Goal: Task Accomplishment & Management: Complete application form

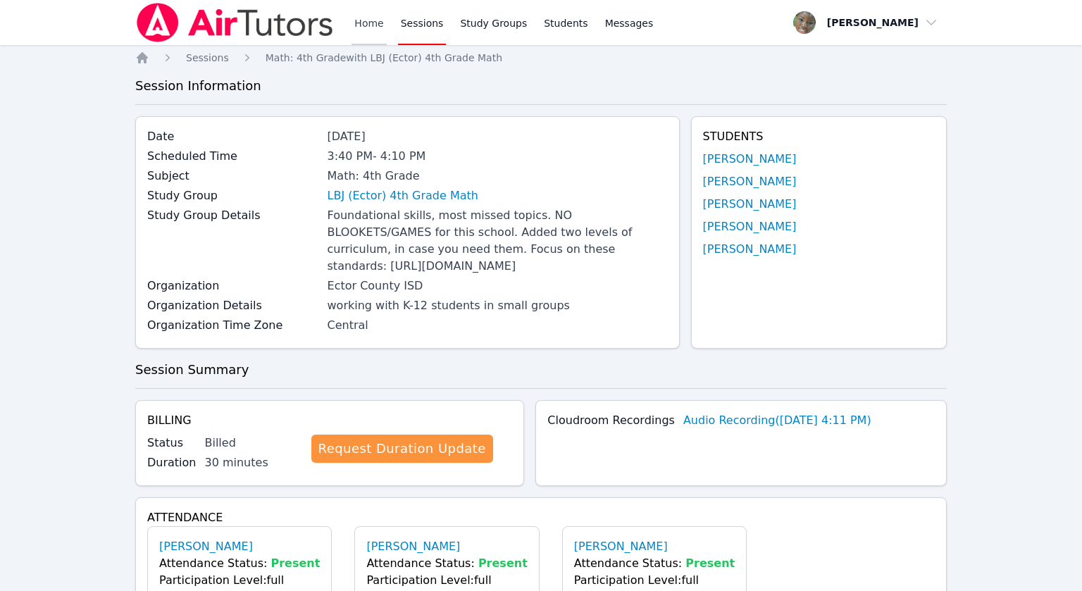
click at [360, 22] on link "Home" at bounding box center [368, 22] width 35 height 45
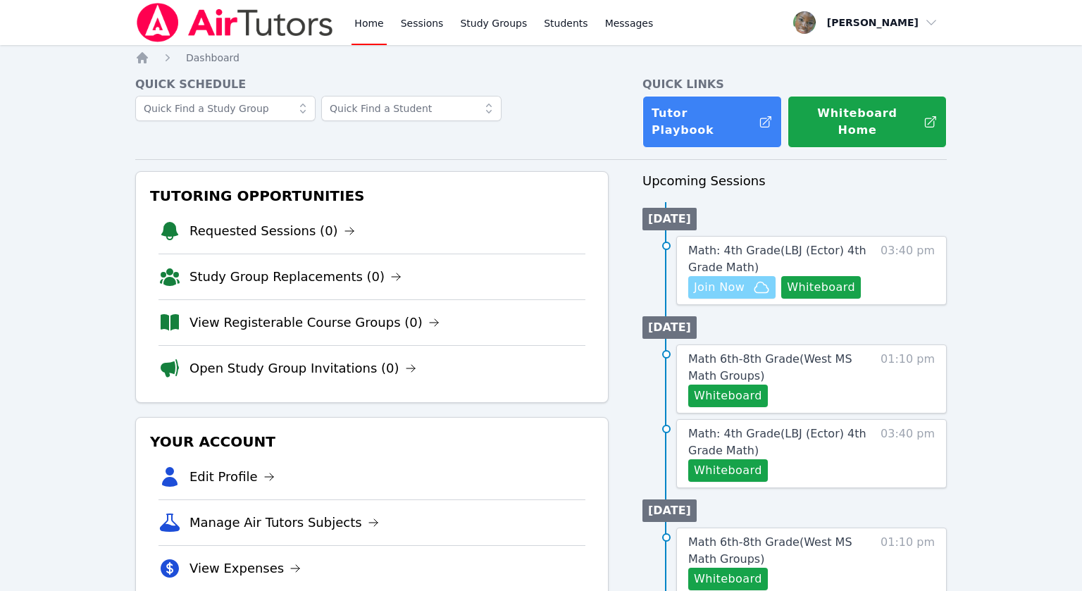
click at [730, 279] on span "Join Now" at bounding box center [719, 287] width 51 height 17
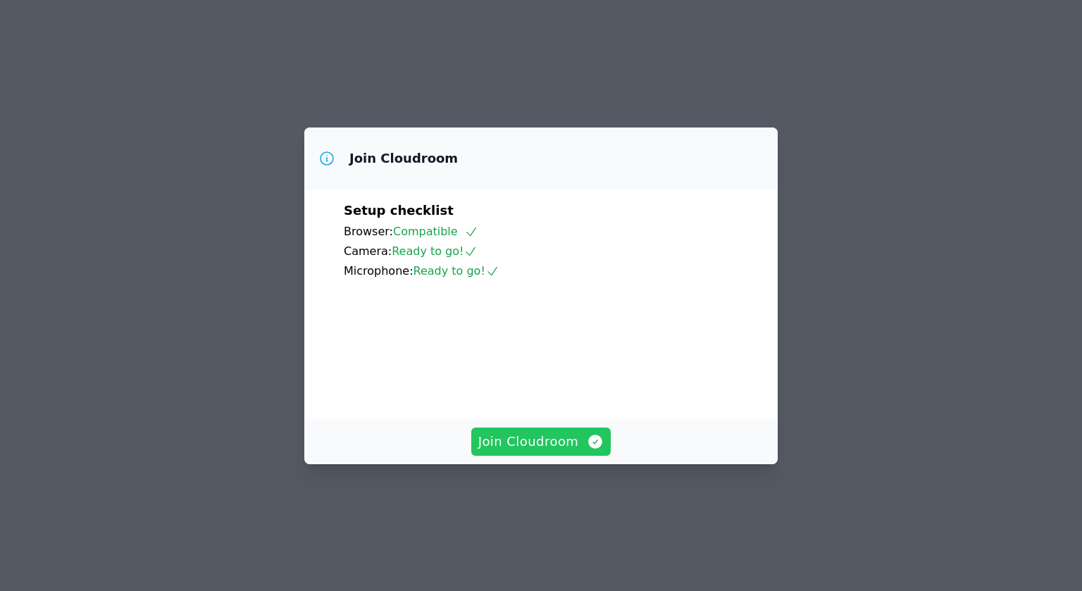
click at [556, 451] on span "Join Cloudroom" at bounding box center [541, 442] width 126 height 20
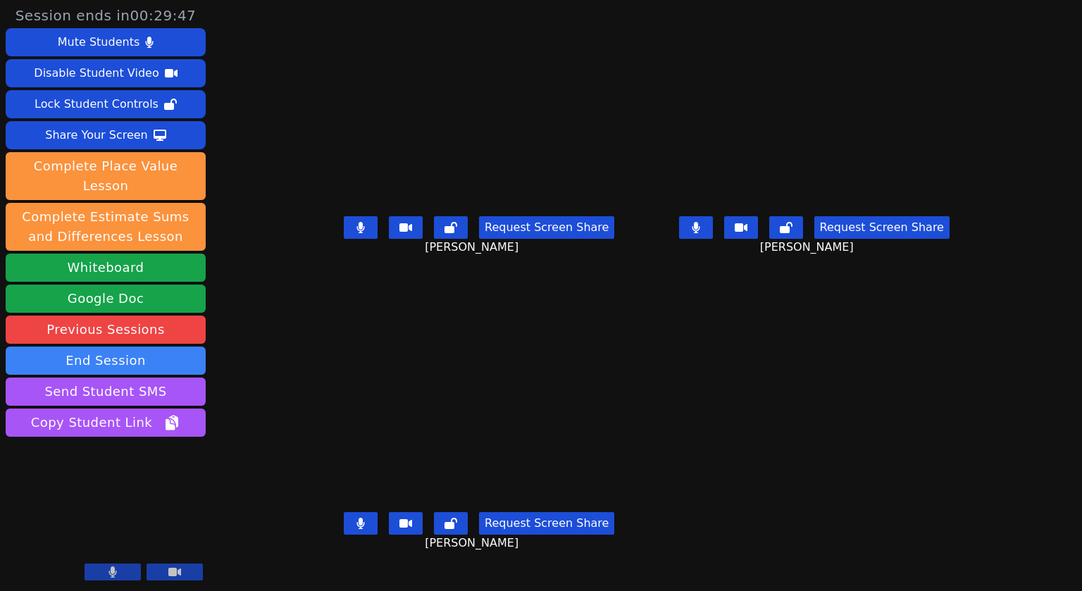
drag, startPoint x: 327, startPoint y: 251, endPoint x: 320, endPoint y: 254, distance: 8.5
click at [344, 239] on button at bounding box center [361, 227] width 34 height 23
click at [356, 233] on icon at bounding box center [360, 227] width 8 height 11
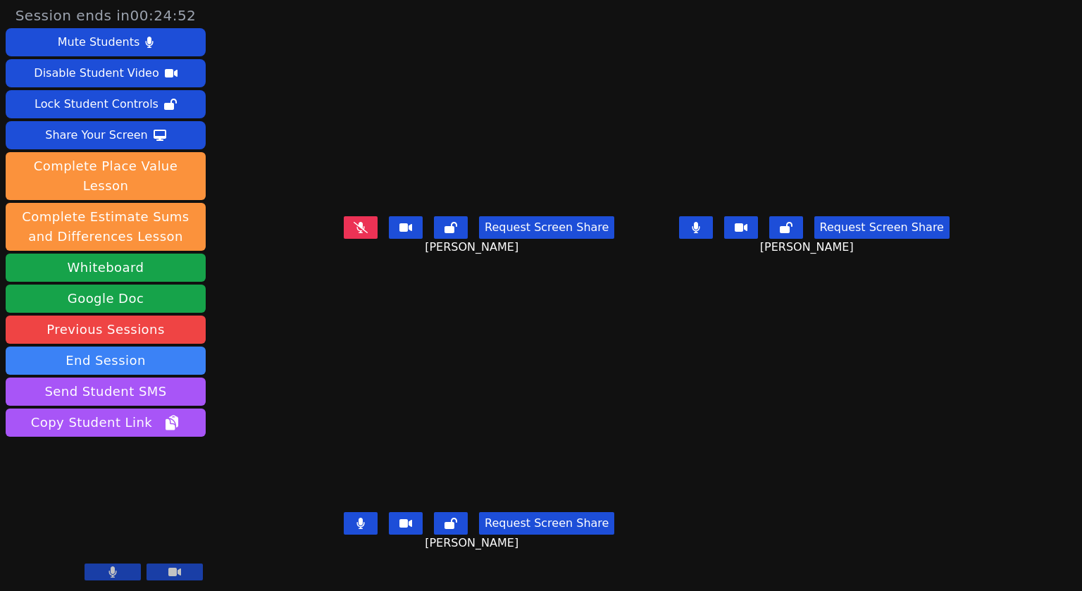
click at [713, 239] on button at bounding box center [696, 227] width 34 height 23
click at [344, 534] on button at bounding box center [361, 523] width 34 height 23
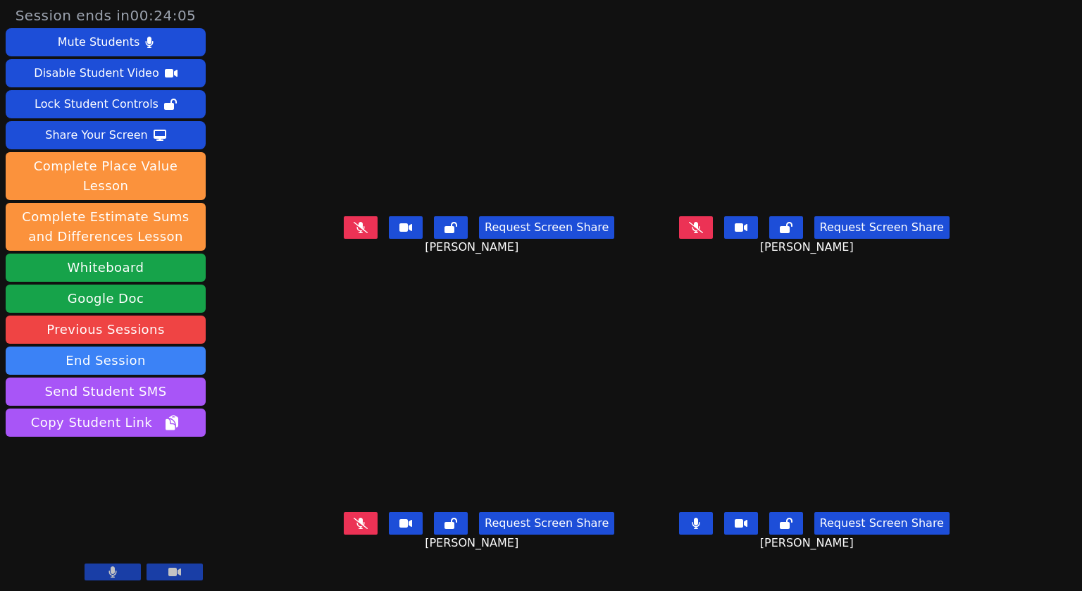
click at [713, 534] on button at bounding box center [696, 523] width 34 height 23
click at [357, 233] on icon at bounding box center [361, 227] width 8 height 11
click at [703, 529] on icon at bounding box center [696, 523] width 14 height 11
click at [713, 534] on button at bounding box center [696, 523] width 34 height 23
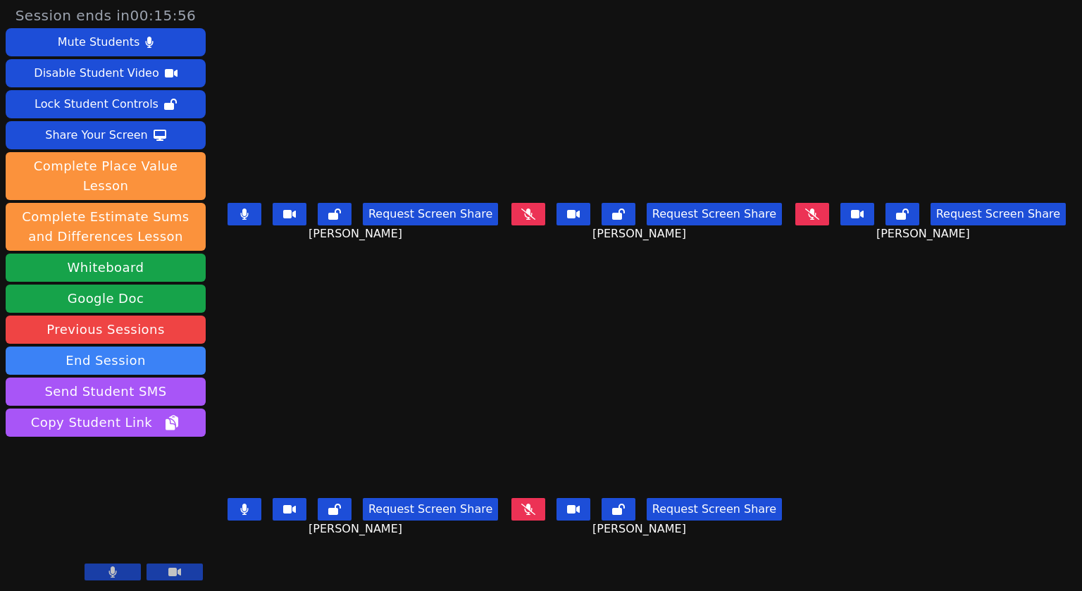
click at [244, 511] on icon at bounding box center [244, 508] width 8 height 11
click at [240, 218] on icon at bounding box center [244, 213] width 8 height 11
click at [240, 211] on icon at bounding box center [244, 213] width 8 height 11
click at [532, 213] on icon at bounding box center [528, 213] width 8 height 11
click at [234, 210] on button at bounding box center [244, 214] width 34 height 23
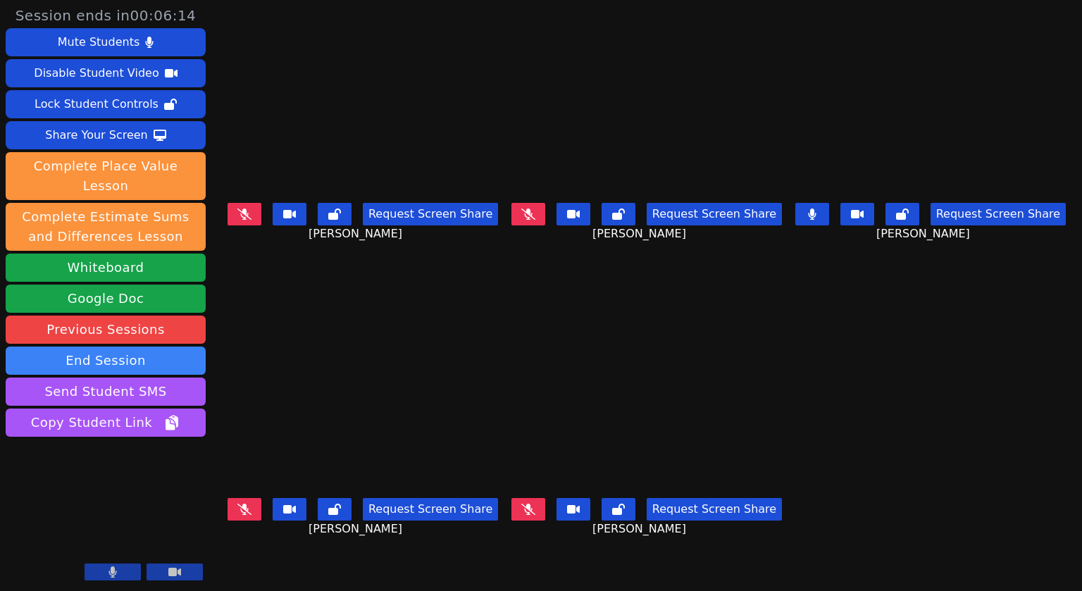
click at [829, 223] on button at bounding box center [812, 214] width 34 height 23
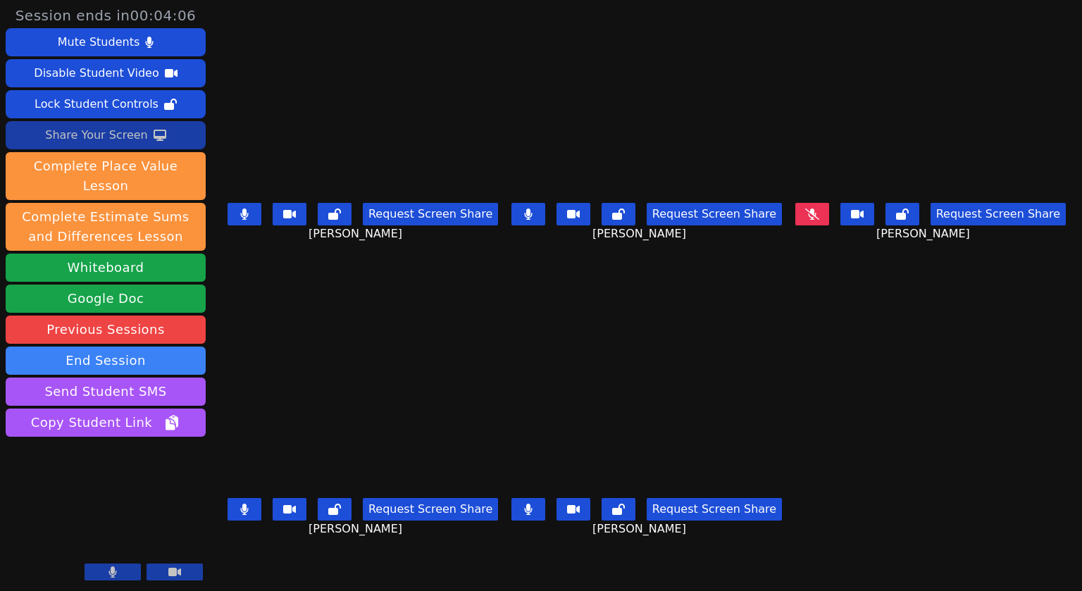
click at [108, 135] on div "Share Your Screen" at bounding box center [96, 135] width 103 height 23
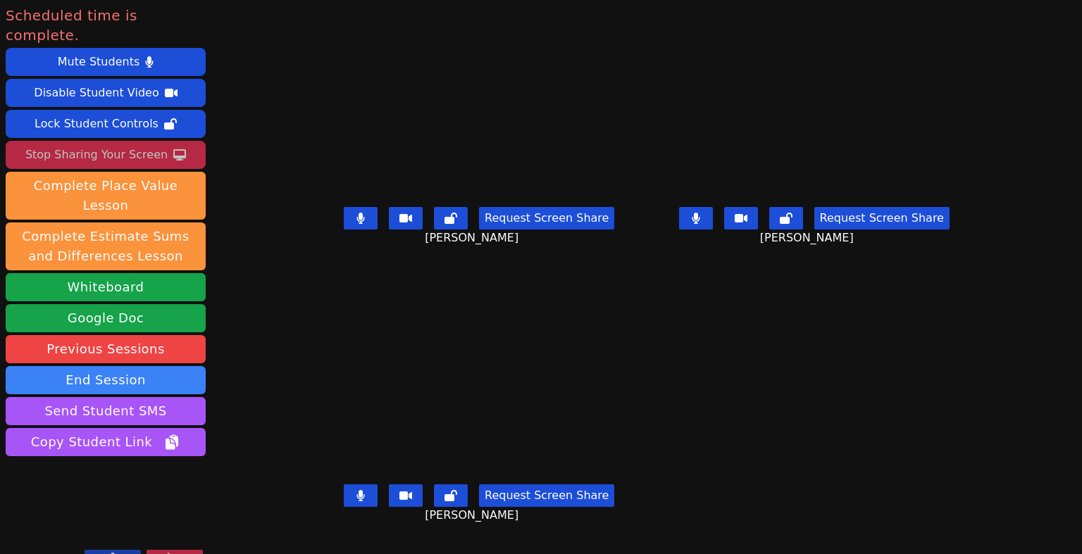
click at [93, 144] on div "Stop Sharing Your Screen" at bounding box center [96, 155] width 142 height 23
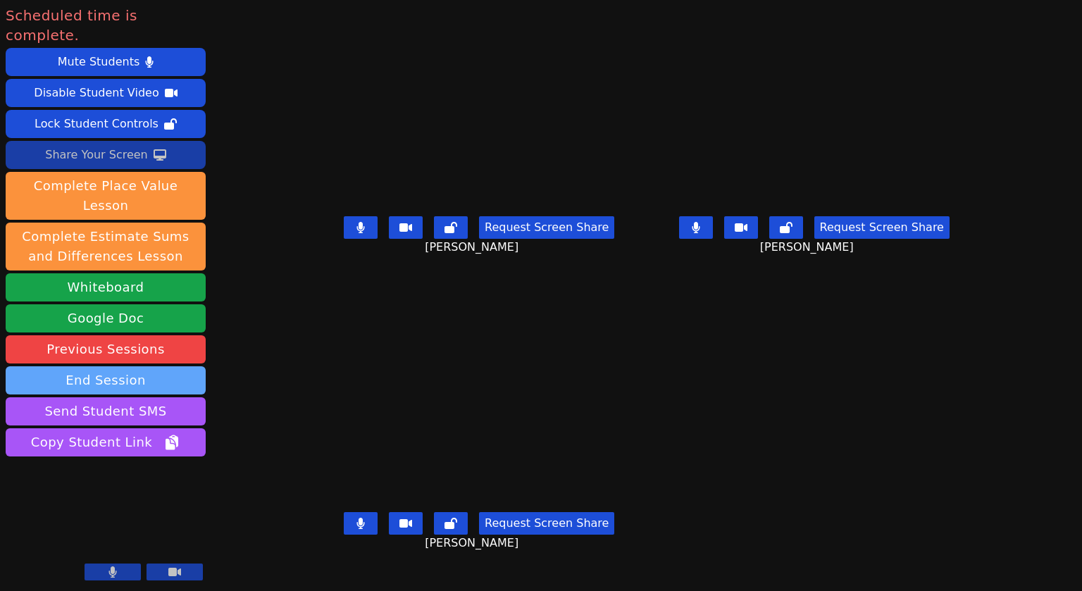
click at [135, 366] on button "End Session" at bounding box center [106, 380] width 200 height 28
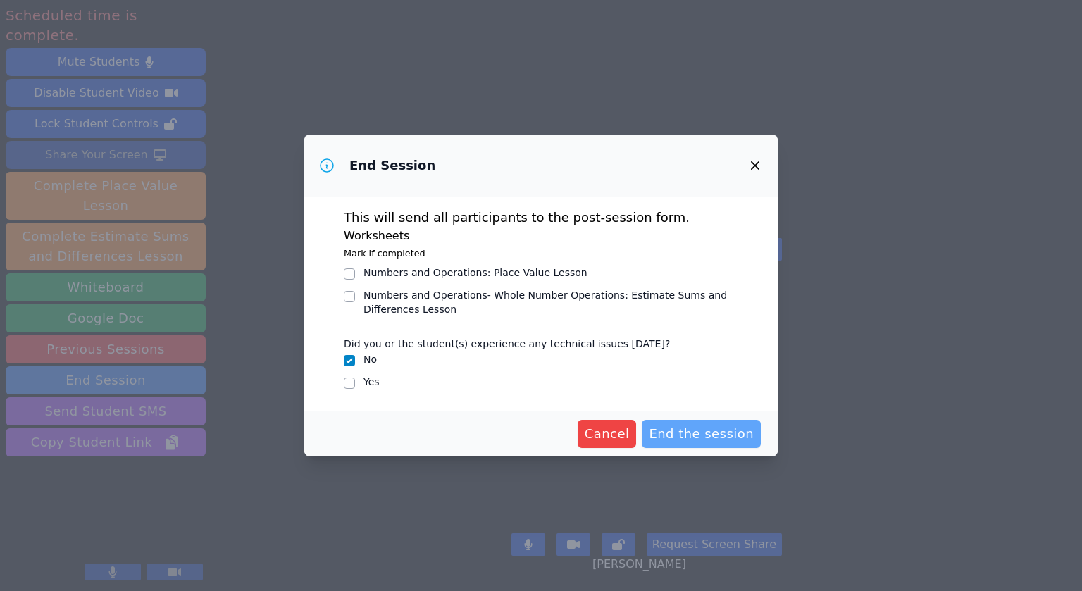
click at [698, 426] on span "End the session" at bounding box center [701, 434] width 105 height 20
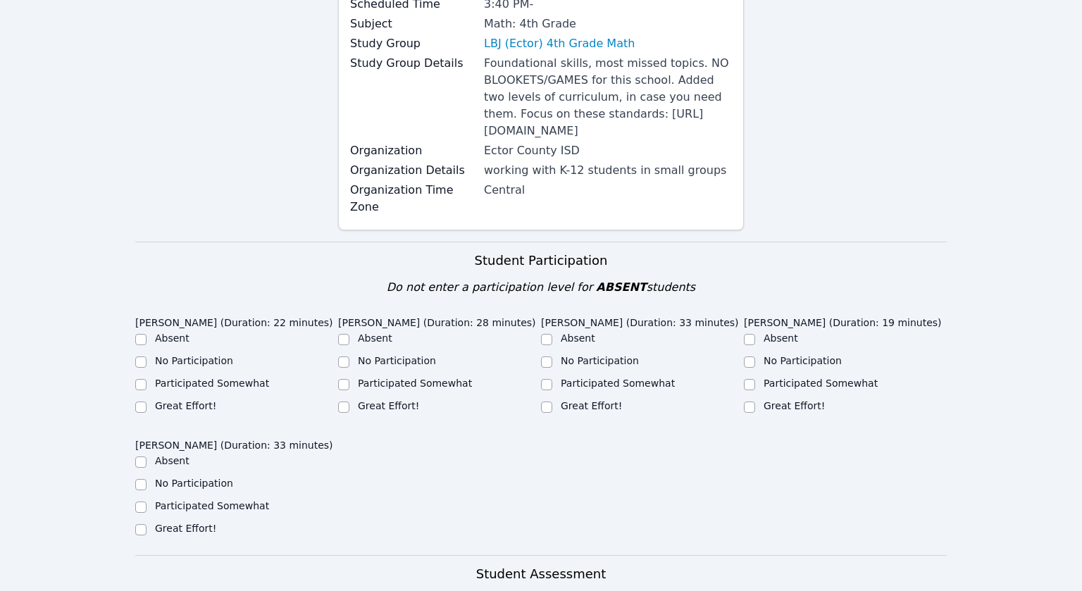
scroll to position [183, 0]
click at [144, 385] on input "Participated Somewhat" at bounding box center [140, 384] width 11 height 11
checkbox input "true"
click at [343, 384] on input "Participated Somewhat" at bounding box center [343, 384] width 11 height 11
checkbox input "true"
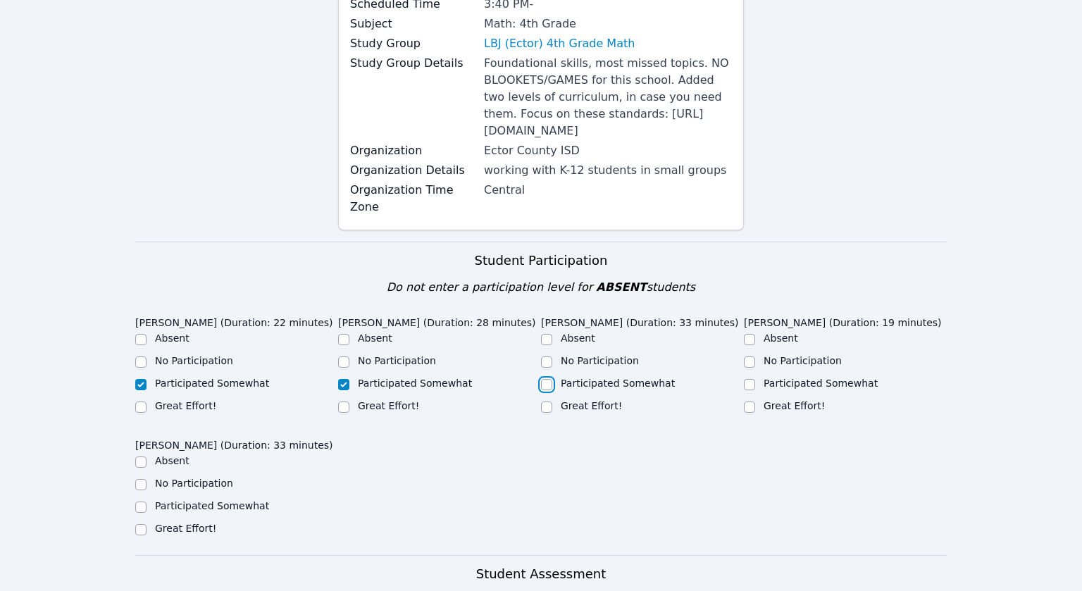
click at [546, 384] on input "Participated Somewhat" at bounding box center [546, 384] width 11 height 11
checkbox input "true"
click at [747, 380] on input "Participated Somewhat" at bounding box center [749, 384] width 11 height 11
checkbox input "true"
click at [142, 511] on input "Participated Somewhat" at bounding box center [140, 506] width 11 height 11
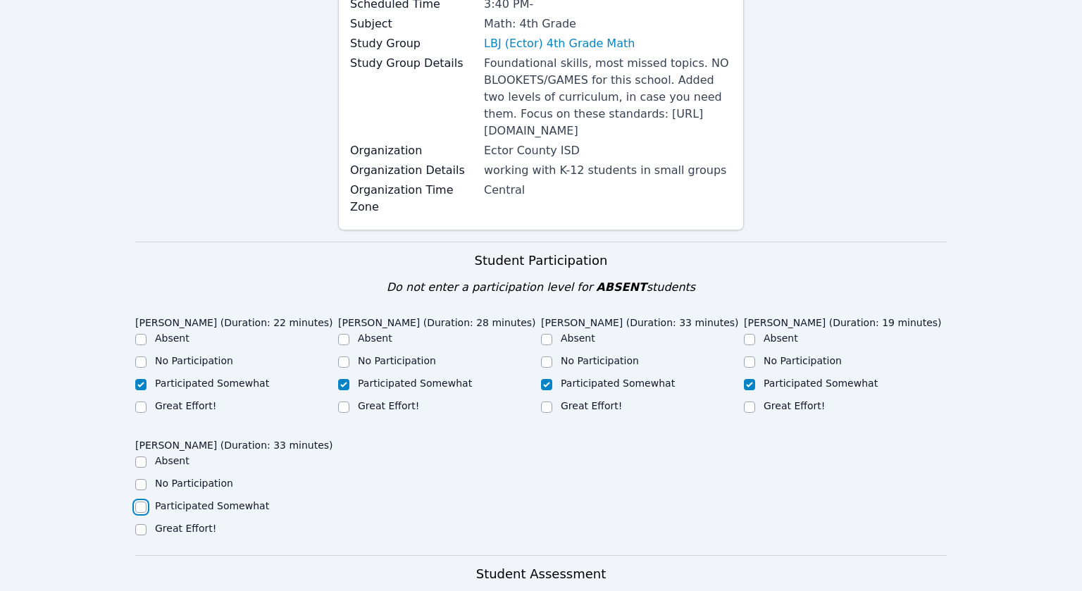
checkbox input "true"
click at [145, 407] on input "Great Effort!" at bounding box center [140, 406] width 11 height 11
checkbox input "true"
checkbox input "false"
click at [344, 403] on input "Great Effort!" at bounding box center [343, 406] width 11 height 11
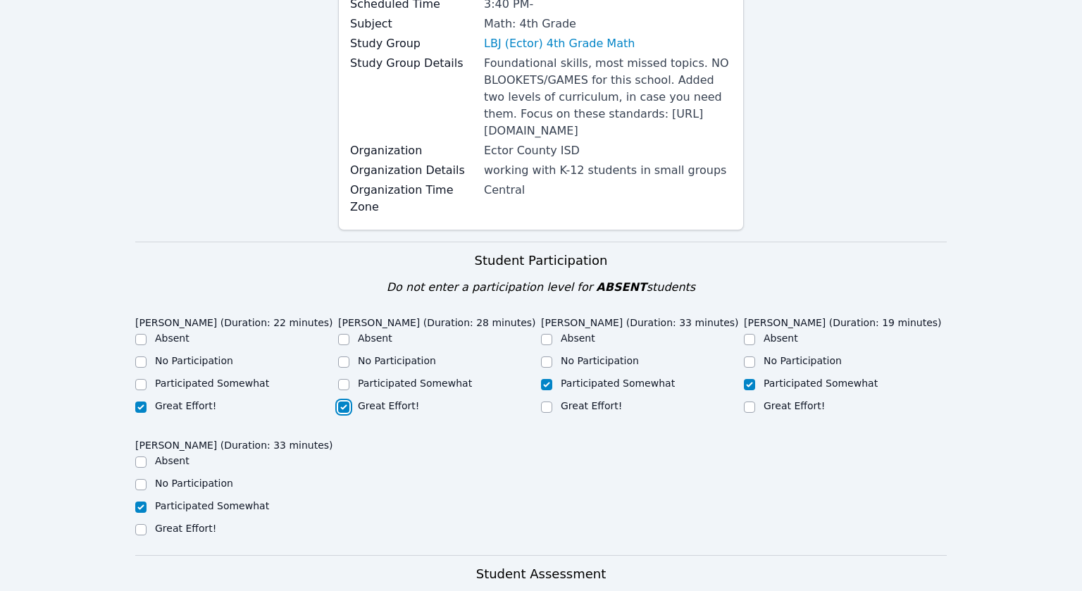
checkbox input "true"
checkbox input "false"
drag, startPoint x: 542, startPoint y: 408, endPoint x: 596, endPoint y: 416, distance: 54.1
click at [543, 408] on input "Great Effort!" at bounding box center [546, 406] width 11 height 11
checkbox input "true"
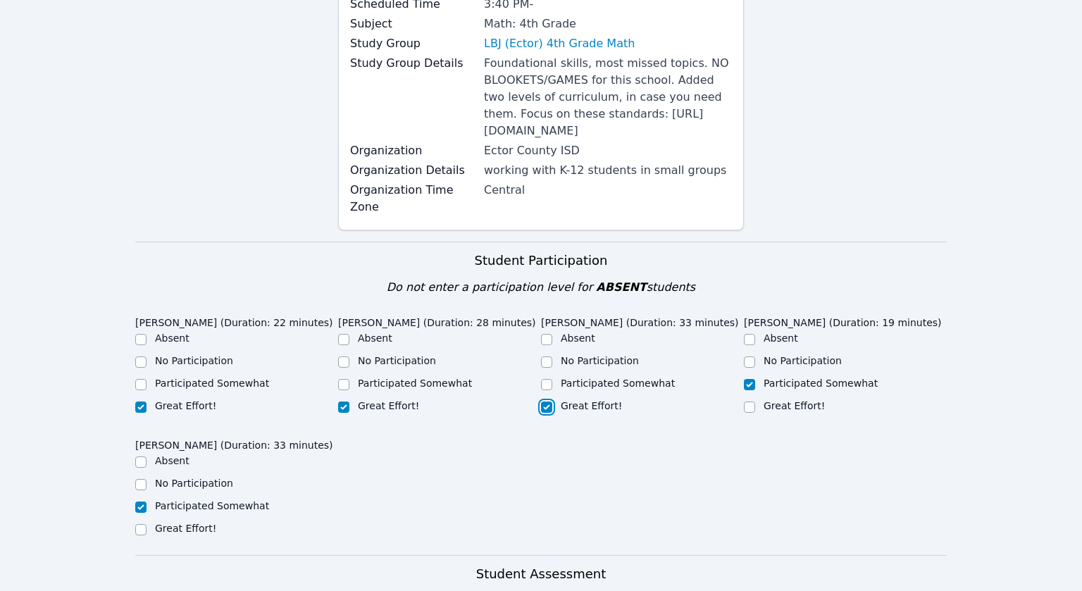
checkbox input "false"
click at [748, 411] on input "Great Effort!" at bounding box center [749, 406] width 11 height 11
checkbox input "true"
checkbox input "false"
click at [135, 527] on input "Great Effort!" at bounding box center [140, 529] width 11 height 11
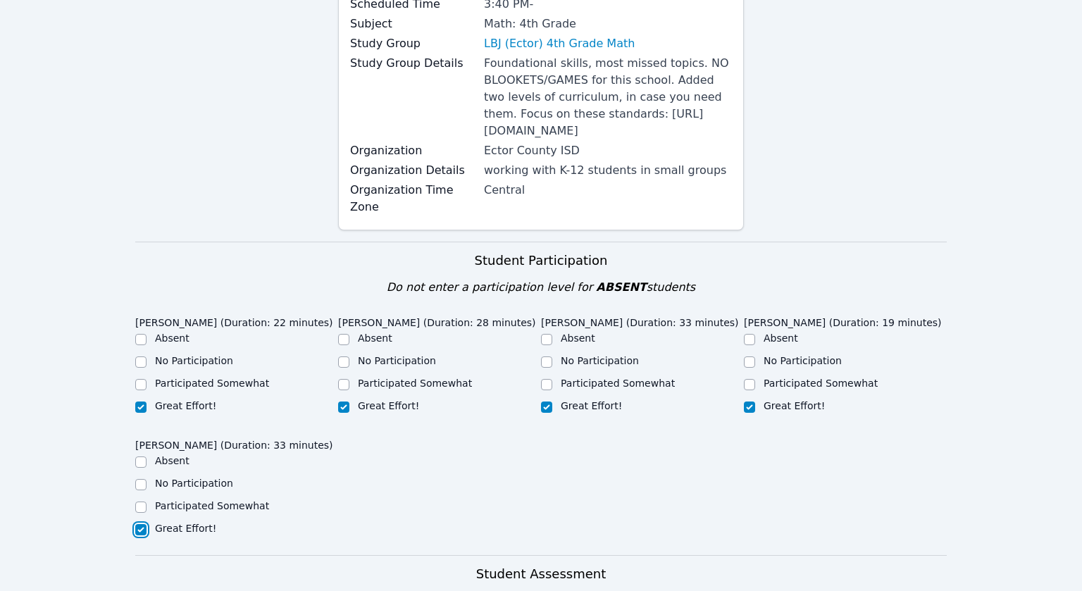
checkbox input "true"
checkbox input "false"
click at [560, 485] on div "[PERSON_NAME] (Duration: 22 minutes) Absent No Participation Participated Somew…" at bounding box center [540, 432] width 811 height 245
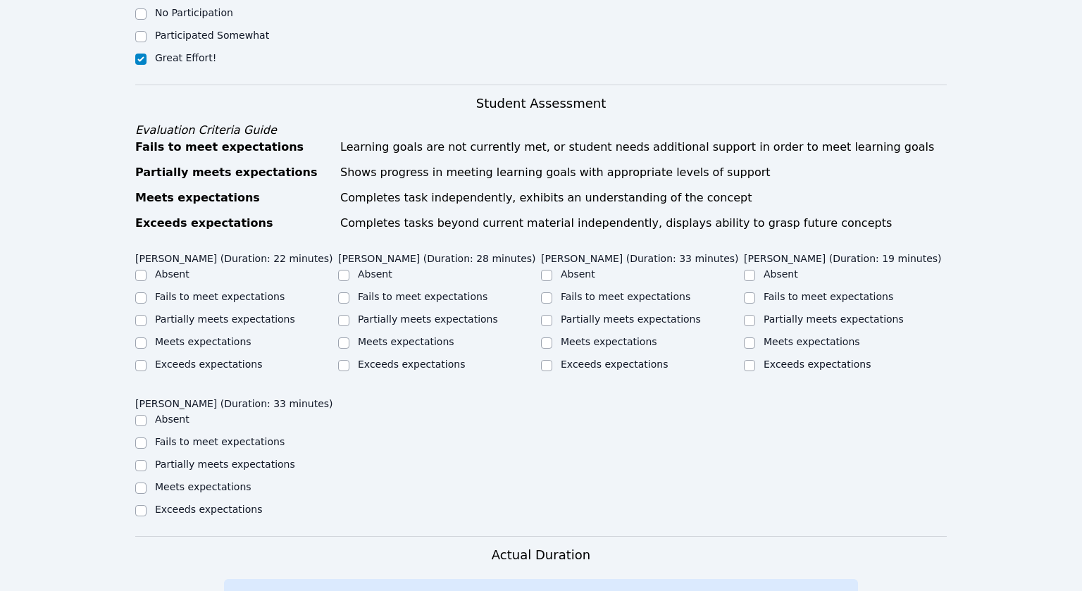
scroll to position [656, 0]
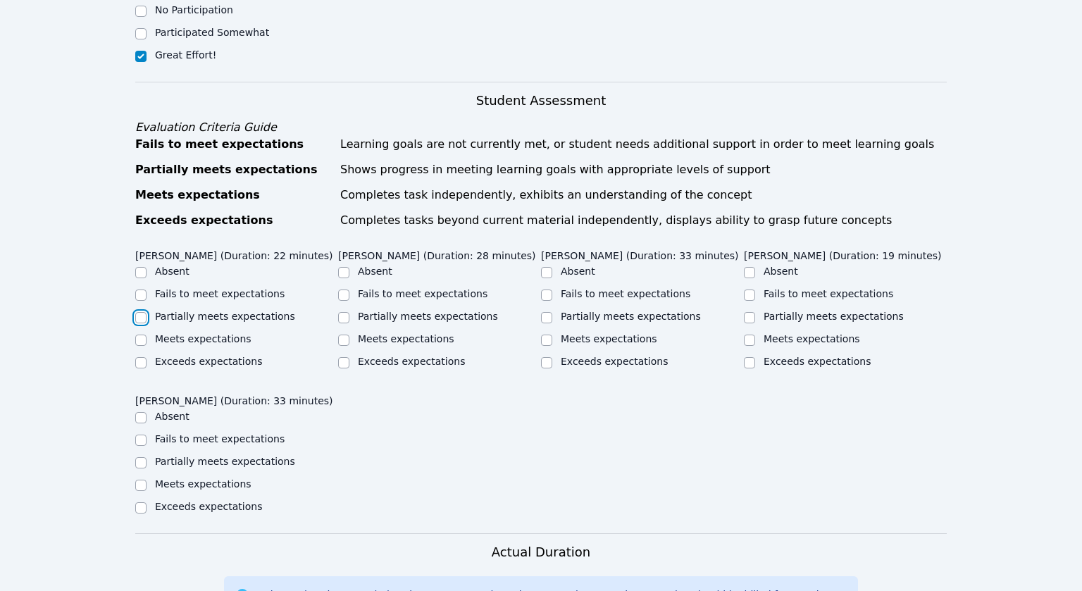
click at [142, 317] on input "Partially meets expectations" at bounding box center [140, 317] width 11 height 11
checkbox input "true"
click at [344, 316] on input "Partially meets expectations" at bounding box center [343, 317] width 11 height 11
checkbox input "true"
click at [553, 316] on div "Partially meets expectations" at bounding box center [642, 317] width 203 height 17
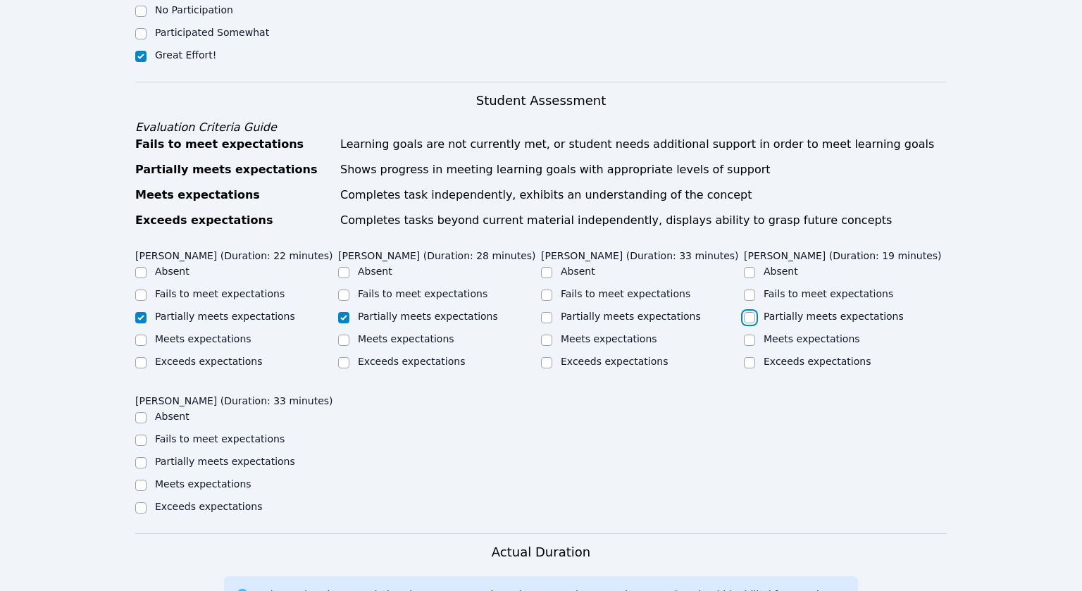
click at [752, 318] on input "Partially meets expectations" at bounding box center [749, 317] width 11 height 11
checkbox input "true"
click at [543, 318] on input "Partially meets expectations" at bounding box center [546, 317] width 11 height 11
checkbox input "true"
click at [133, 462] on div "Home Sessions Study Groups Students Messages Open user menu [PERSON_NAME] Open …" at bounding box center [541, 240] width 1082 height 1793
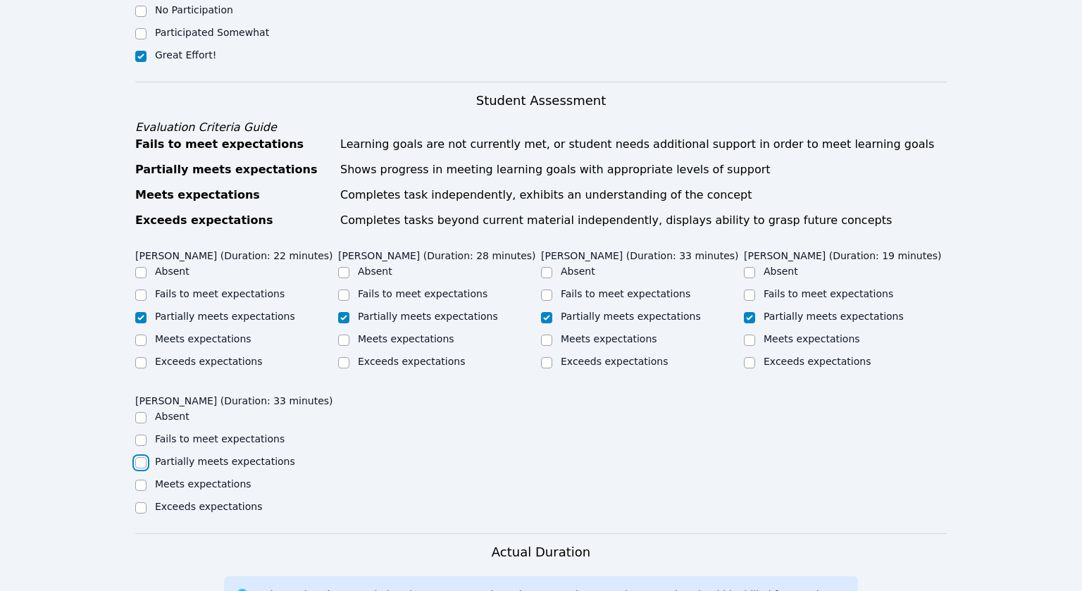
click at [137, 460] on input "Partially meets expectations" at bounding box center [140, 462] width 11 height 11
checkbox input "true"
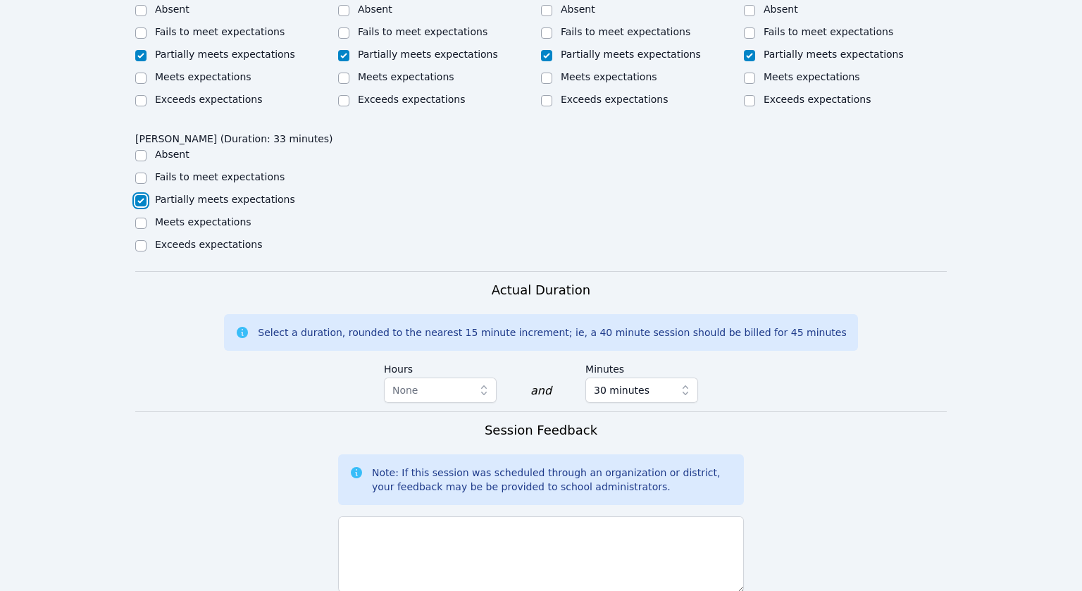
scroll to position [1072, 0]
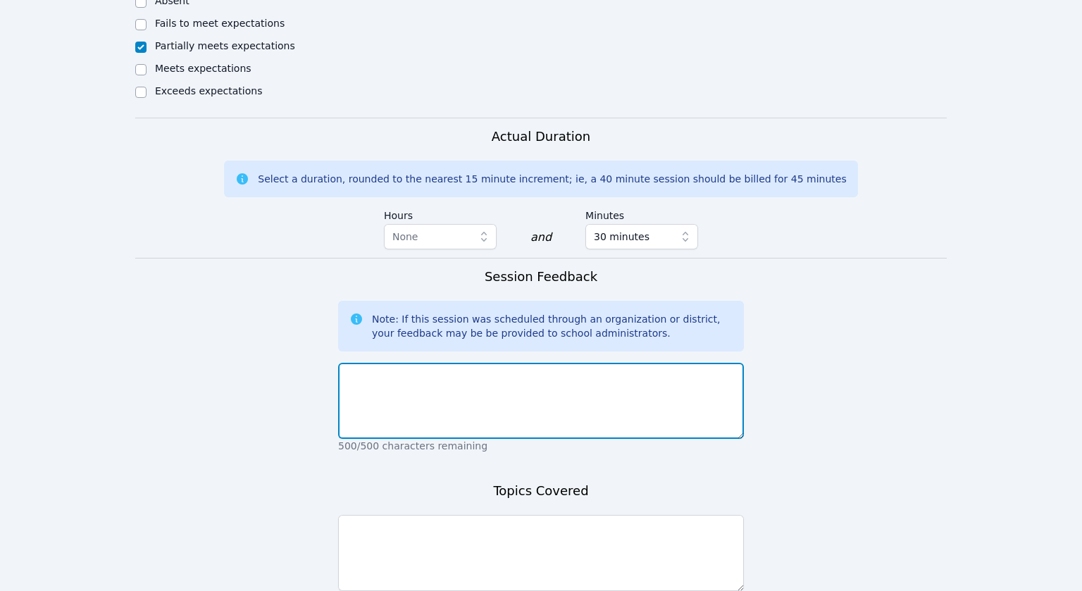
click at [457, 379] on textarea at bounding box center [541, 401] width 406 height 76
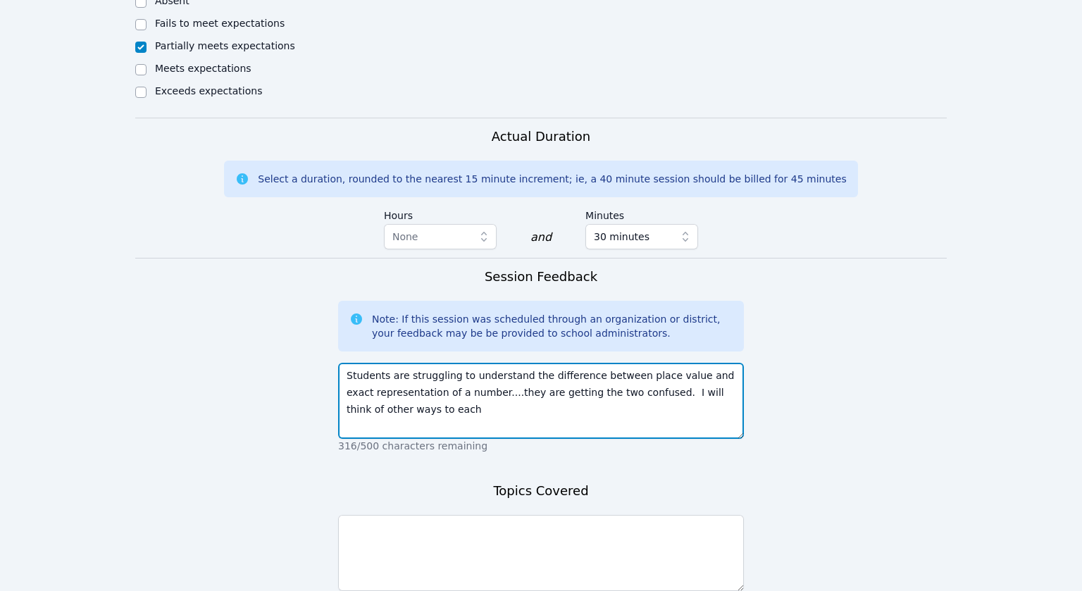
click at [656, 418] on textarea "Students are struggling to understand the difference between place value and ex…" at bounding box center [541, 401] width 406 height 76
click at [491, 410] on textarea "Students are struggling to understand the difference between place value and ex…" at bounding box center [541, 401] width 406 height 76
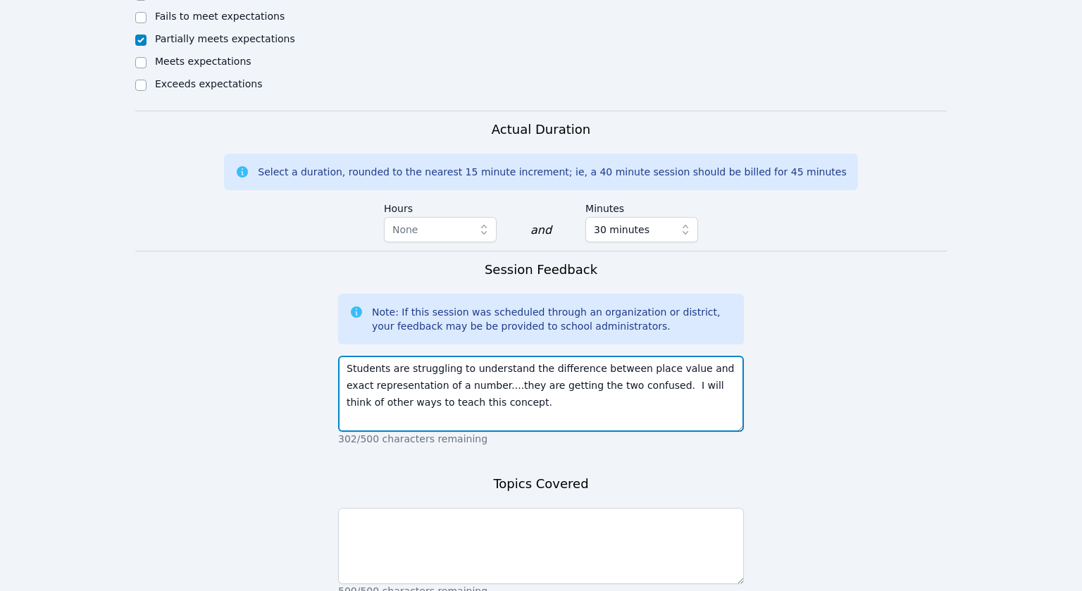
scroll to position [1084, 0]
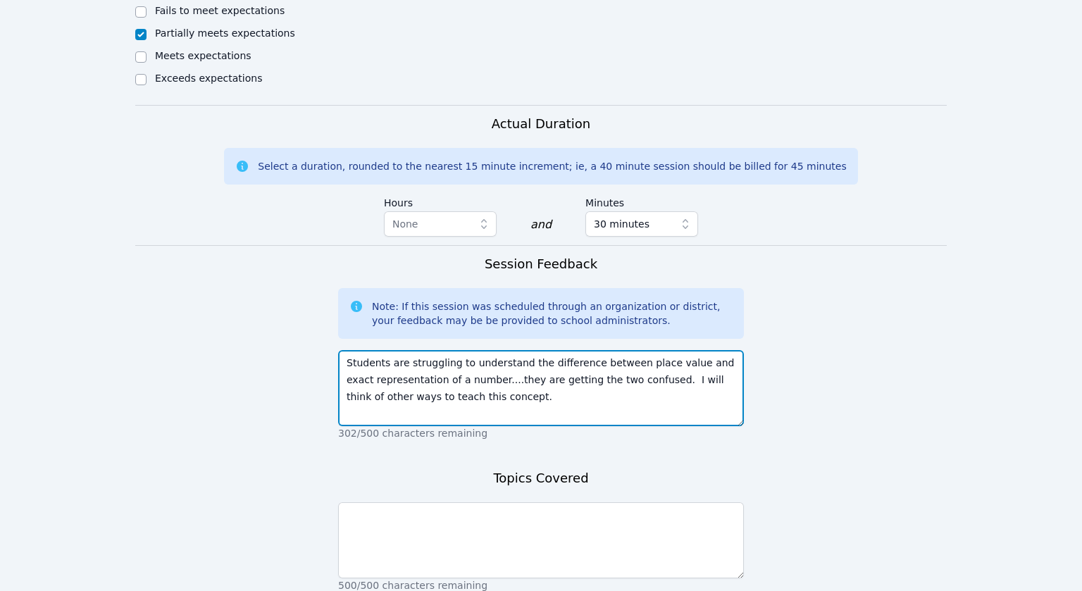
type textarea "Students are struggling to understand the difference between place value and ex…"
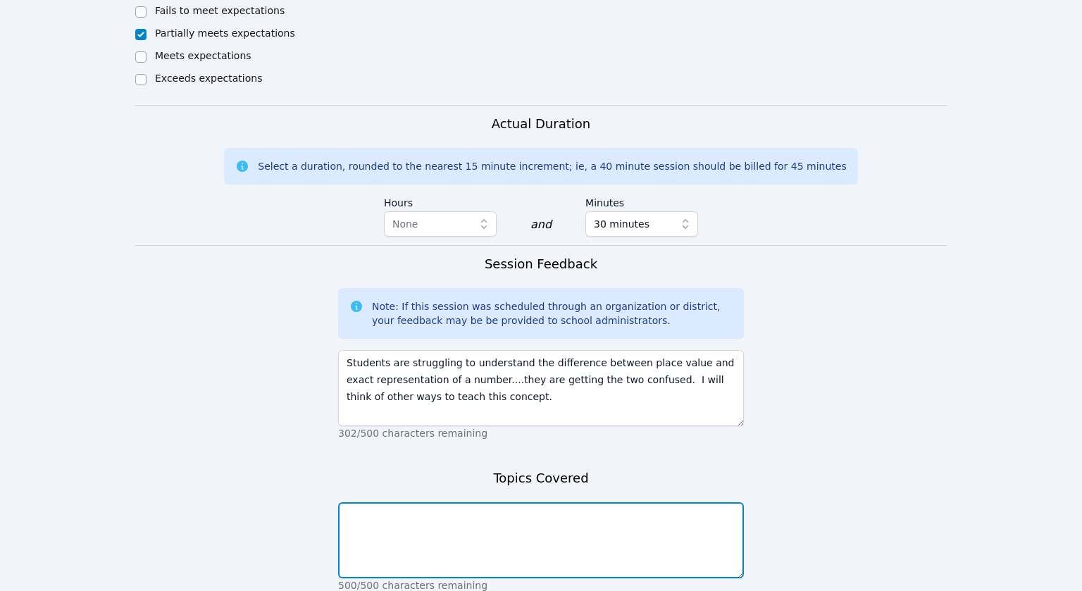
click at [591, 506] on textarea at bounding box center [541, 540] width 406 height 76
click at [561, 526] on textarea at bounding box center [541, 540] width 406 height 76
type textarea "palce"
type textarea "place value"
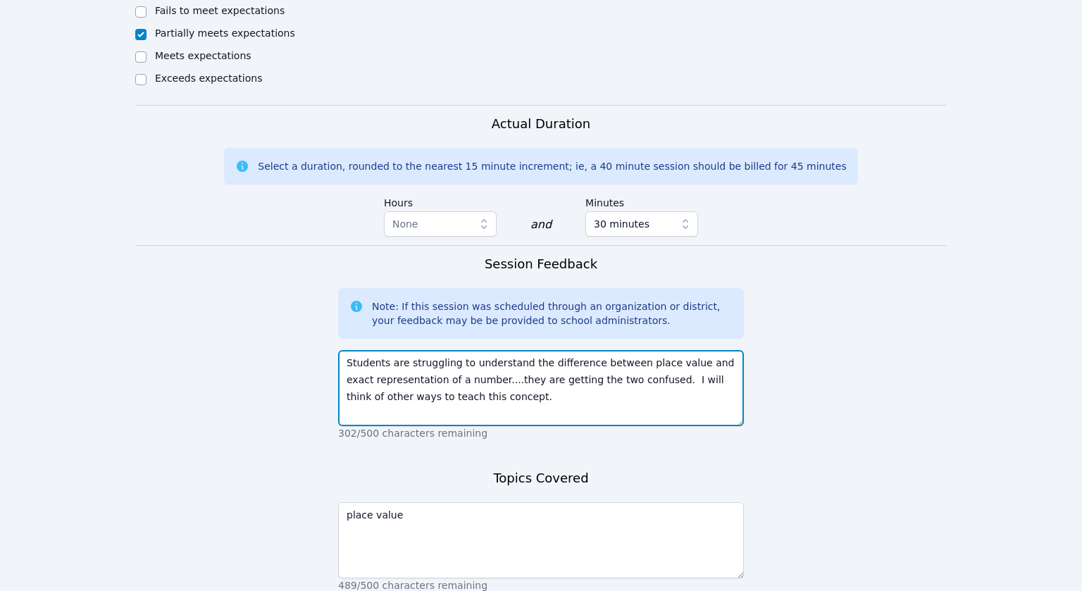
click at [460, 389] on textarea "Students are struggling to understand the difference between place value and ex…" at bounding box center [541, 388] width 406 height 76
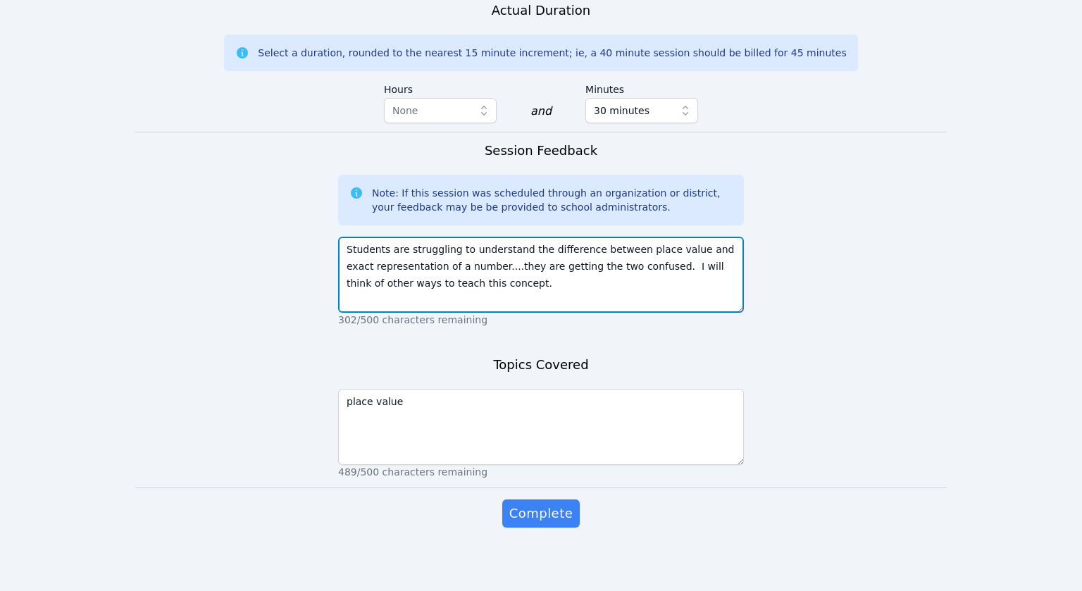
scroll to position [1201, 0]
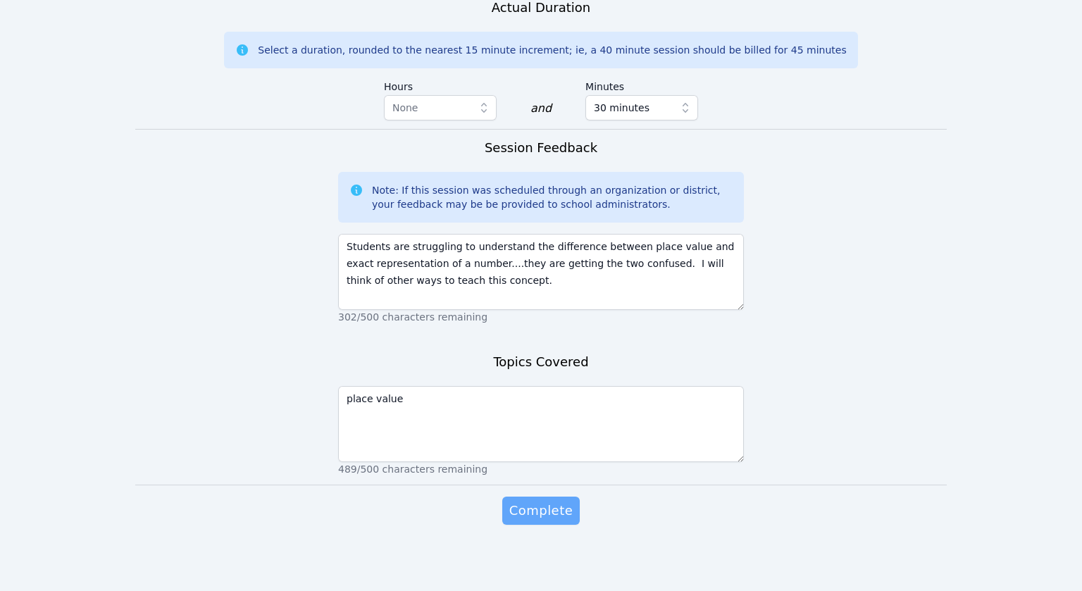
click at [537, 511] on span "Complete" at bounding box center [540, 511] width 63 height 20
